Goal: Task Accomplishment & Management: Complete application form

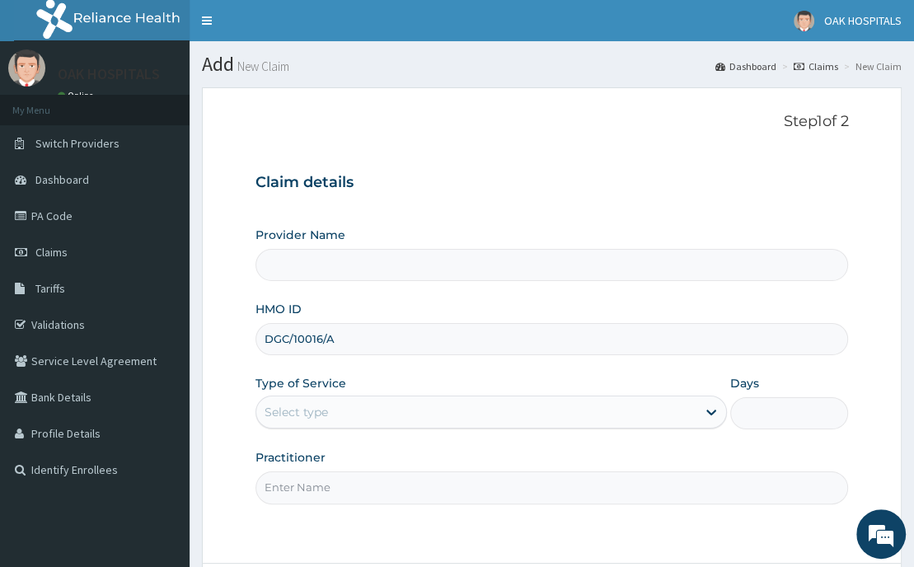
type input "DGC/10016/A"
type input "Oak Hospitals"
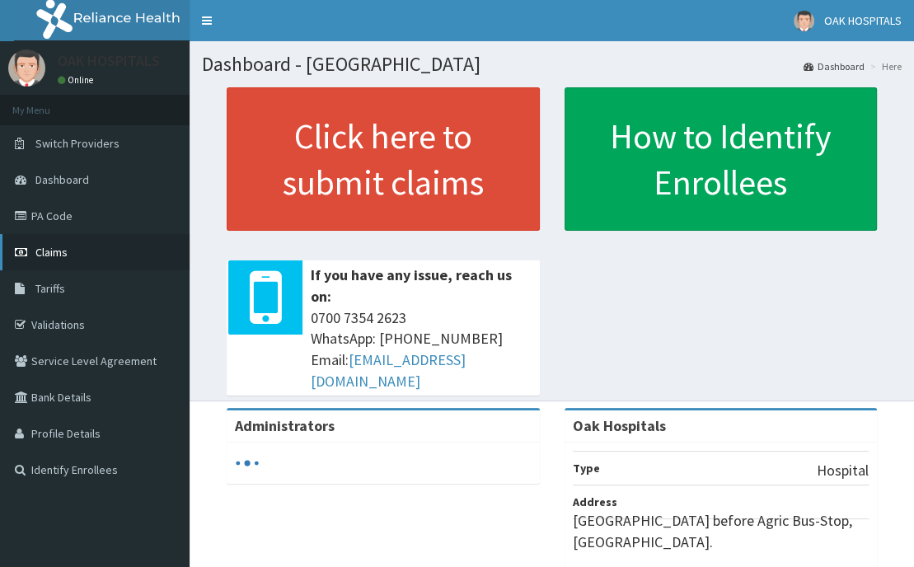
click at [39, 253] on span "Claims" at bounding box center [51, 252] width 32 height 15
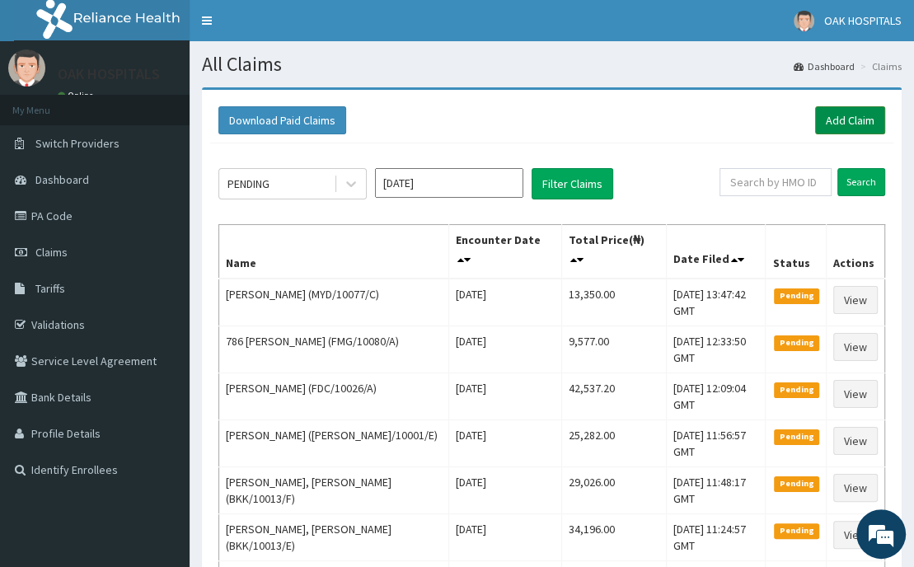
click at [830, 124] on link "Add Claim" at bounding box center [850, 120] width 70 height 28
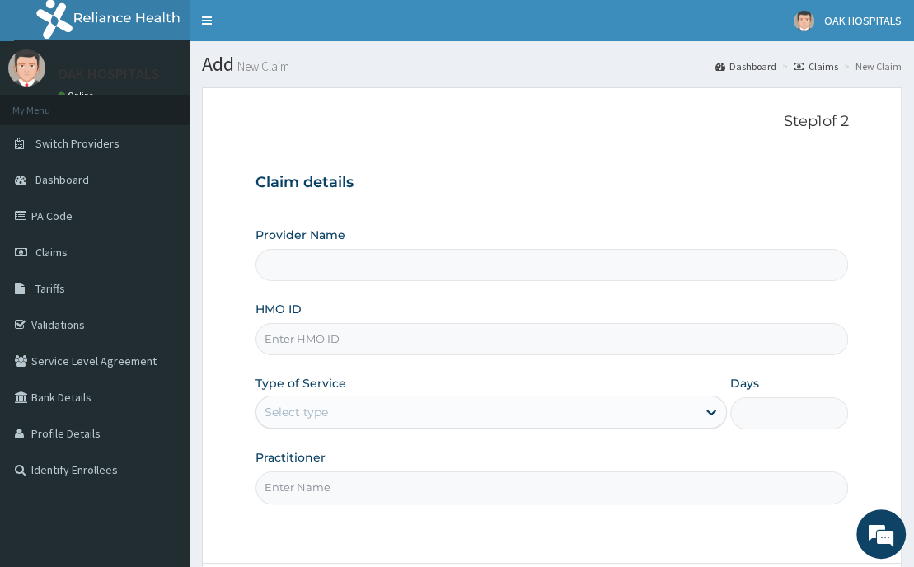
type input "Oak Hospitals"
click at [288, 341] on input "HMO ID" at bounding box center [551, 339] width 593 height 32
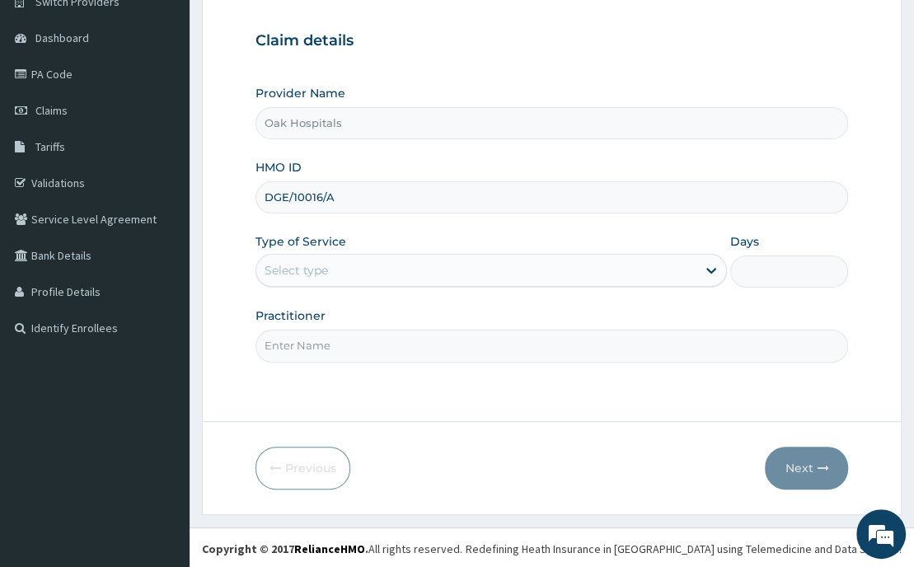
scroll to position [143, 0]
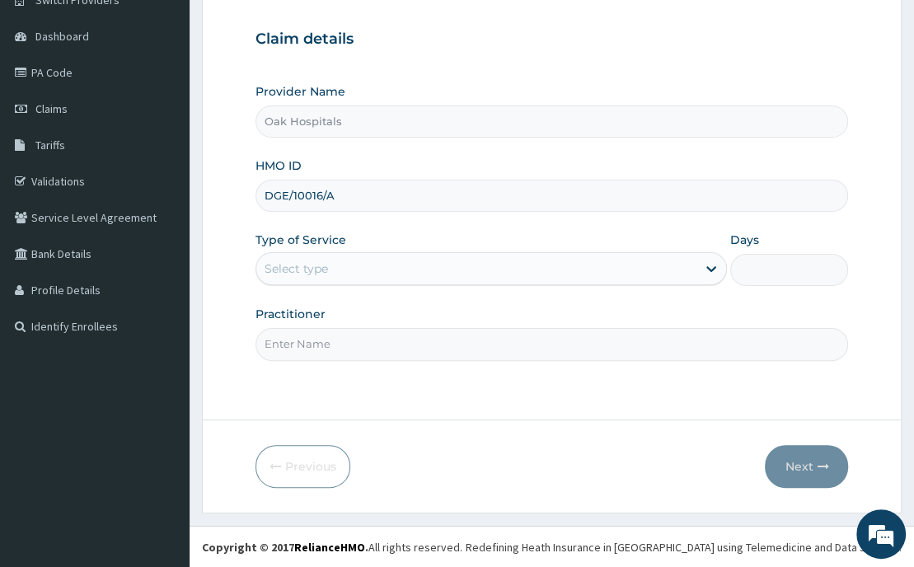
type input "DGE/10016/A"
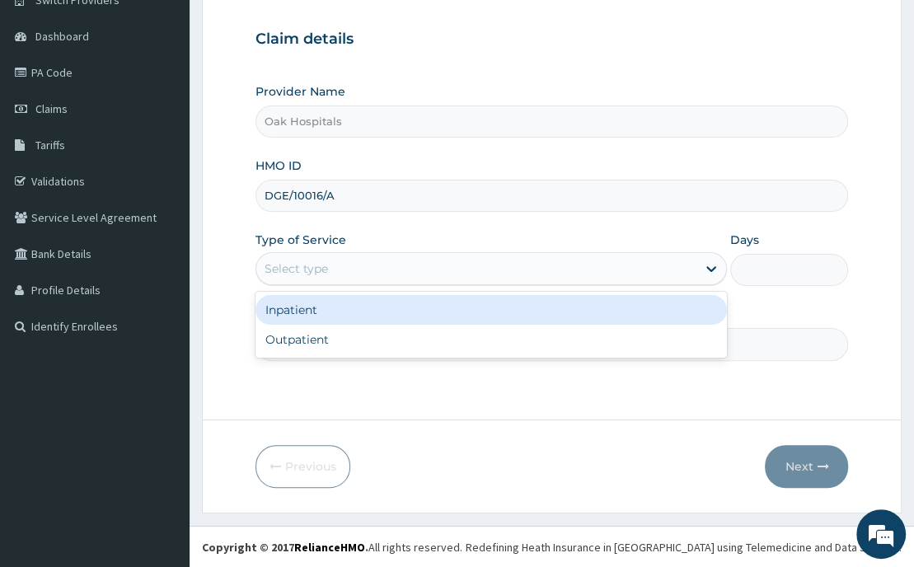
click at [325, 271] on div "Select type" at bounding box center [295, 268] width 63 height 16
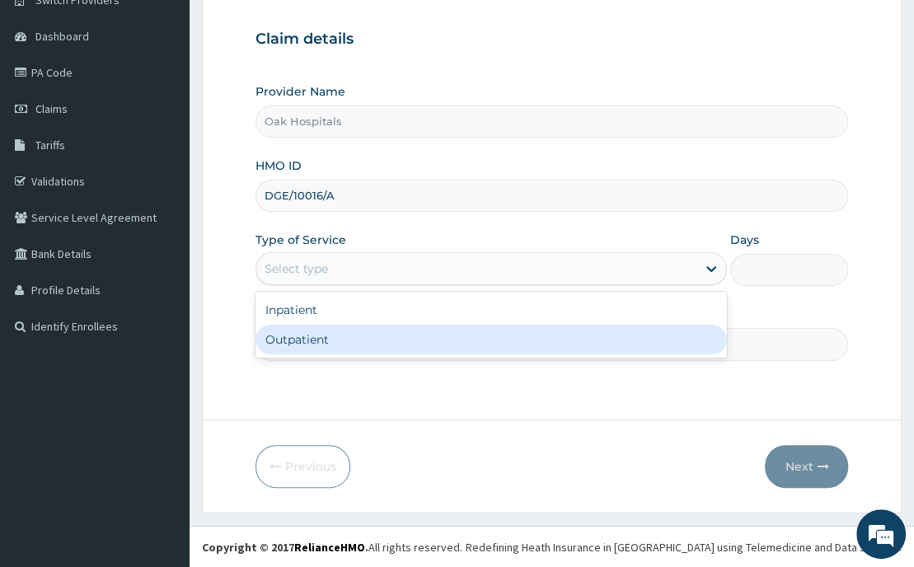
click at [326, 352] on div "Outpatient" at bounding box center [491, 340] width 472 height 30
type input "1"
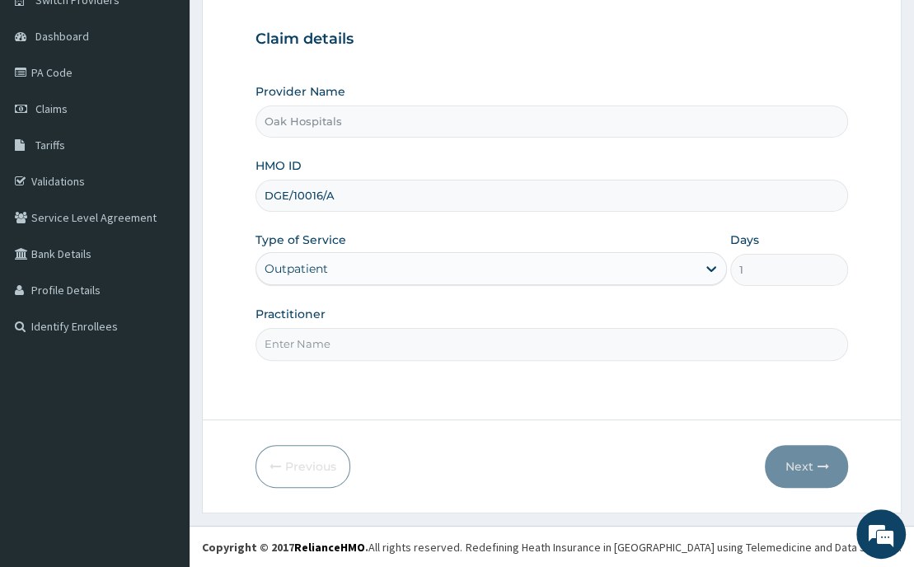
click at [326, 352] on input "Practitioner" at bounding box center [551, 344] width 593 height 32
type input "[PERSON_NAME]"
click at [801, 469] on button "Next" at bounding box center [806, 466] width 83 height 43
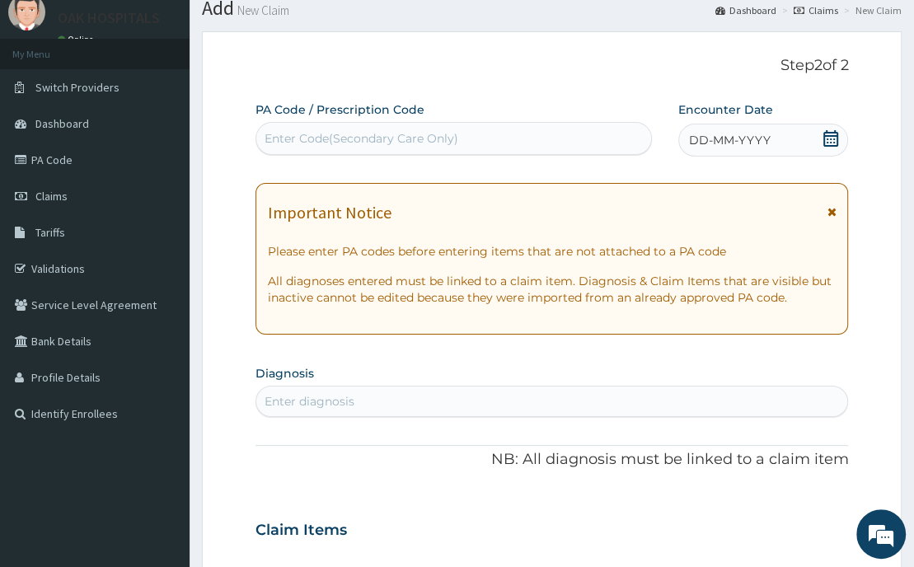
scroll to position [0, 0]
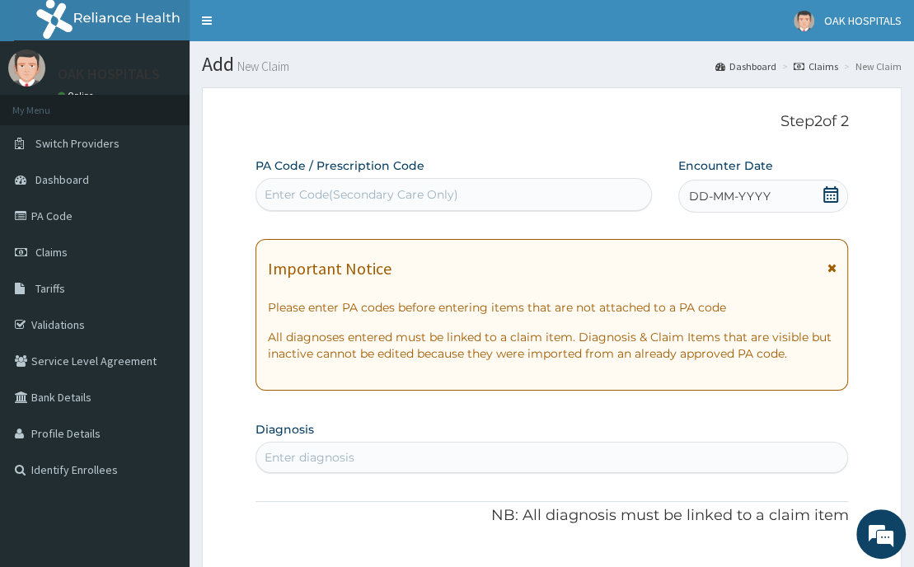
click at [358, 201] on div "Enter Code(Secondary Care Only)" at bounding box center [361, 194] width 194 height 16
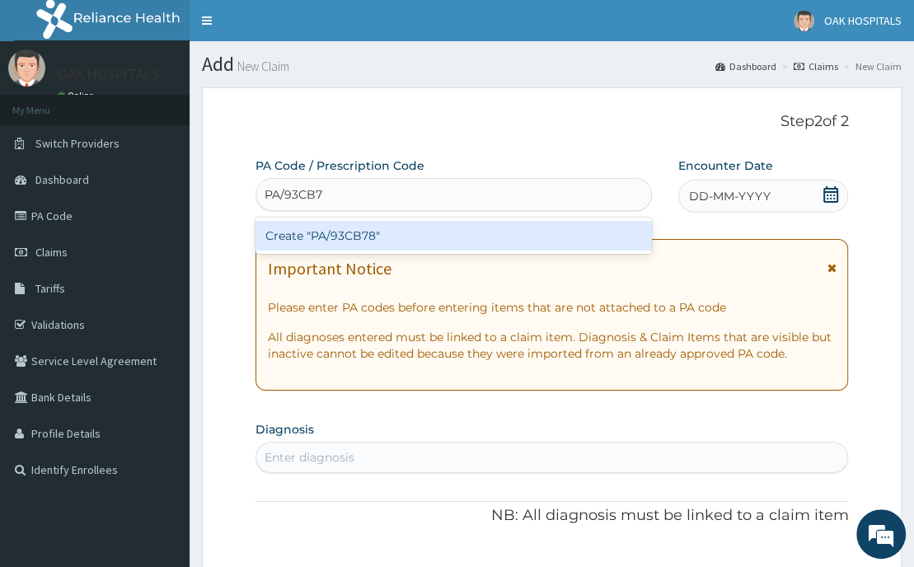
type input "PA/93CB78"
click at [353, 241] on div "Create "PA/93CB78"" at bounding box center [453, 236] width 397 height 30
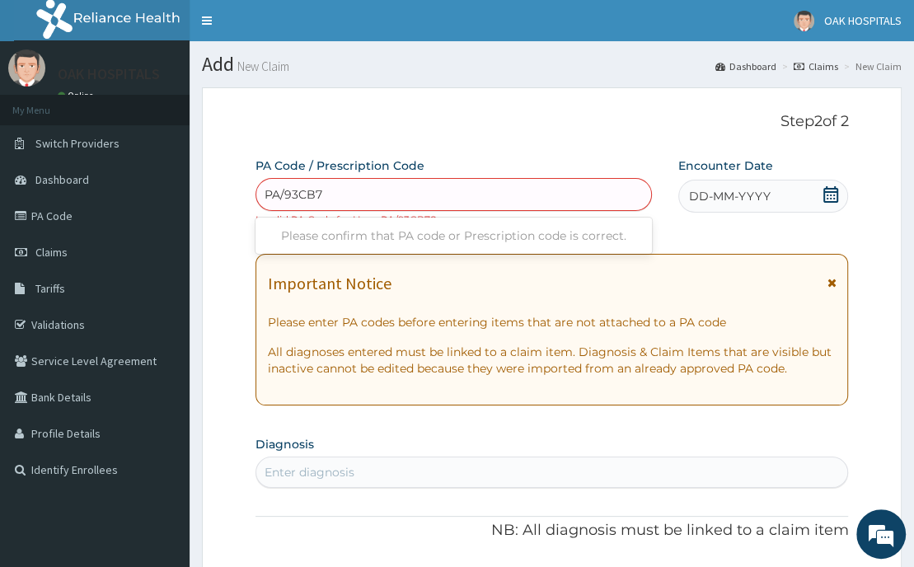
type input "PA/93CB78"
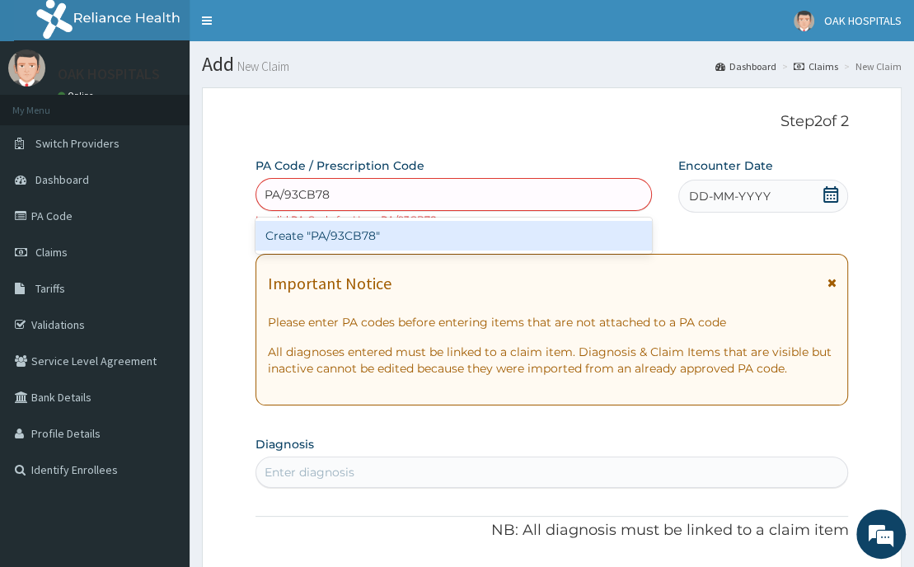
click at [353, 241] on div "Create "PA/93CB78"" at bounding box center [453, 236] width 397 height 30
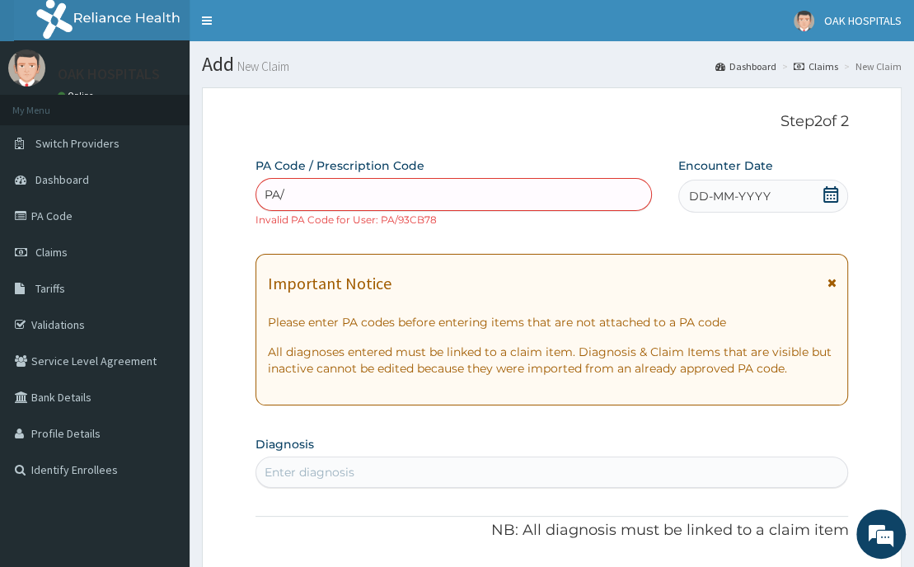
type input "PA/"
